Goal: Check status: Check status

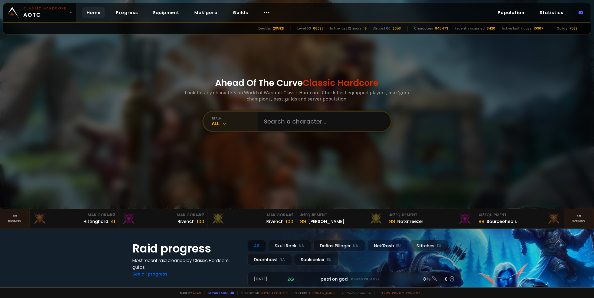
click at [226, 118] on div "realm" at bounding box center [234, 118] width 45 height 4
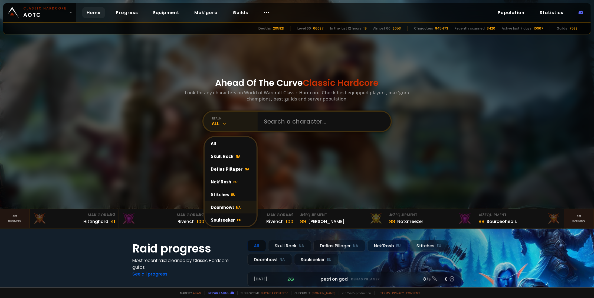
click at [224, 204] on div "Doomhowl NA" at bounding box center [231, 207] width 52 height 13
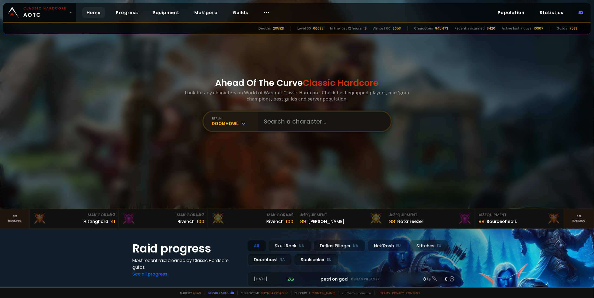
click at [282, 122] on input "text" at bounding box center [322, 120] width 123 height 19
paste input "[PERSON_NAME]"
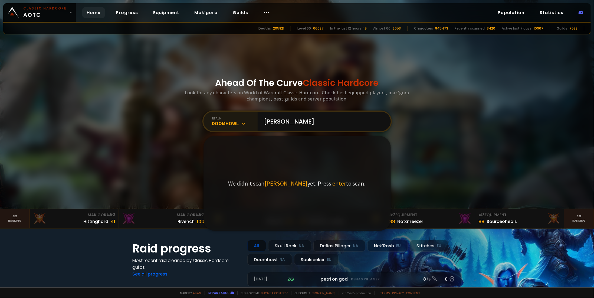
click at [431, 133] on div "Ahead Of The Curve Classic Hardcore Look for any characters on World of Warcraf…" at bounding box center [297, 104] width 326 height 208
click at [307, 119] on input "[PERSON_NAME]" at bounding box center [322, 120] width 123 height 19
type input "[PERSON_NAME]]"
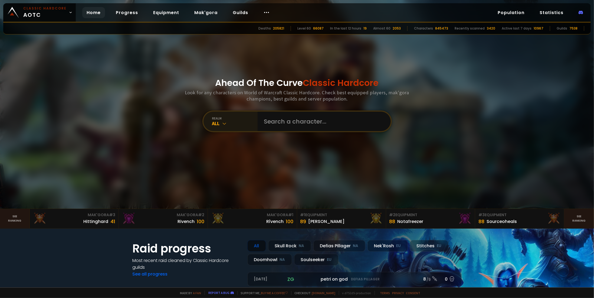
click at [230, 123] on div "All" at bounding box center [234, 123] width 45 height 6
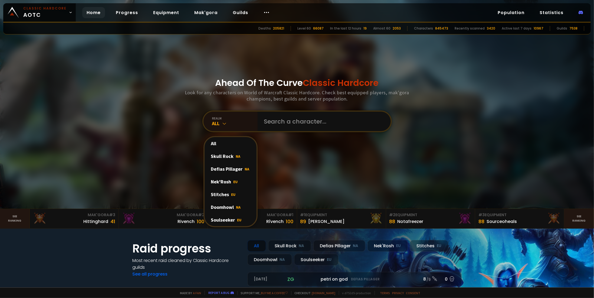
click at [229, 206] on div "Doomhowl NA" at bounding box center [231, 207] width 52 height 13
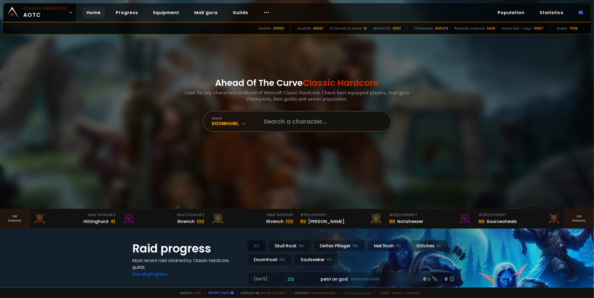
drag, startPoint x: 291, startPoint y: 121, endPoint x: 298, endPoint y: 110, distance: 13.1
click at [292, 120] on input "text" at bounding box center [322, 120] width 123 height 19
paste input "[PERSON_NAME]"
type input "[PERSON_NAME]"
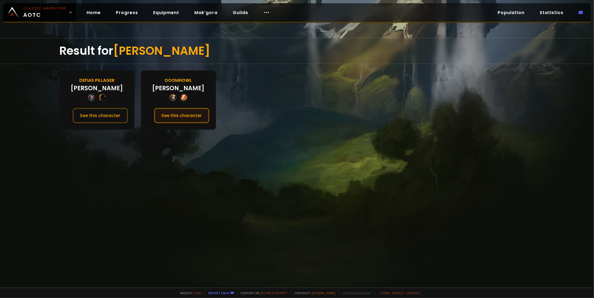
click at [195, 109] on button "See this character" at bounding box center [181, 115] width 55 height 15
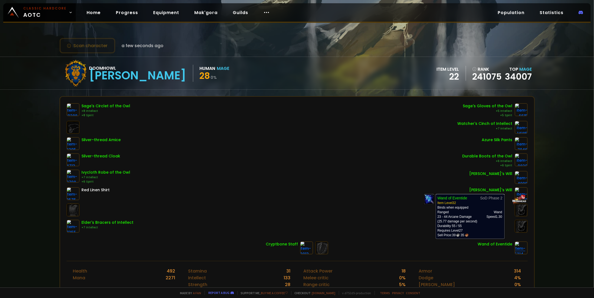
click at [515, 246] on img at bounding box center [521, 247] width 13 height 13
